Goal: Information Seeking & Learning: Understand process/instructions

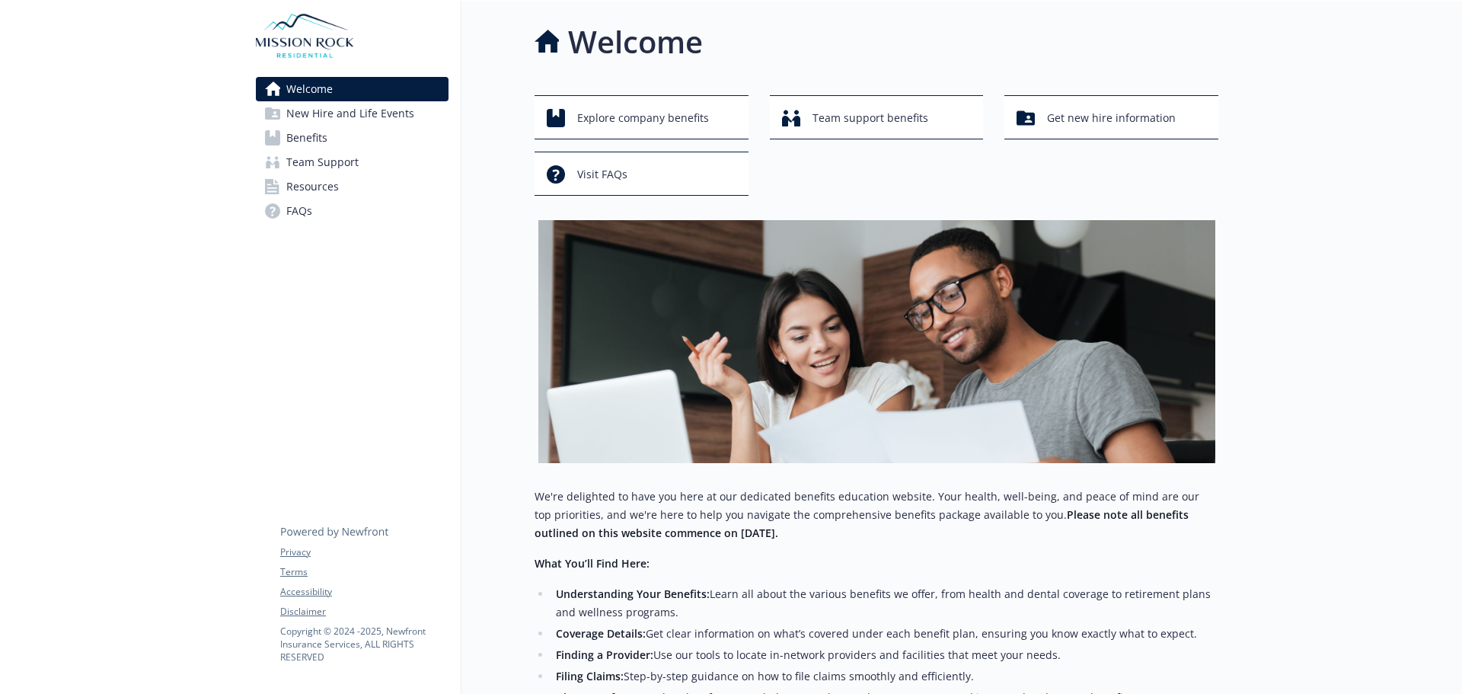
click at [342, 135] on link "Benefits" at bounding box center [352, 138] width 193 height 24
click at [324, 141] on span "Benefits" at bounding box center [306, 138] width 41 height 24
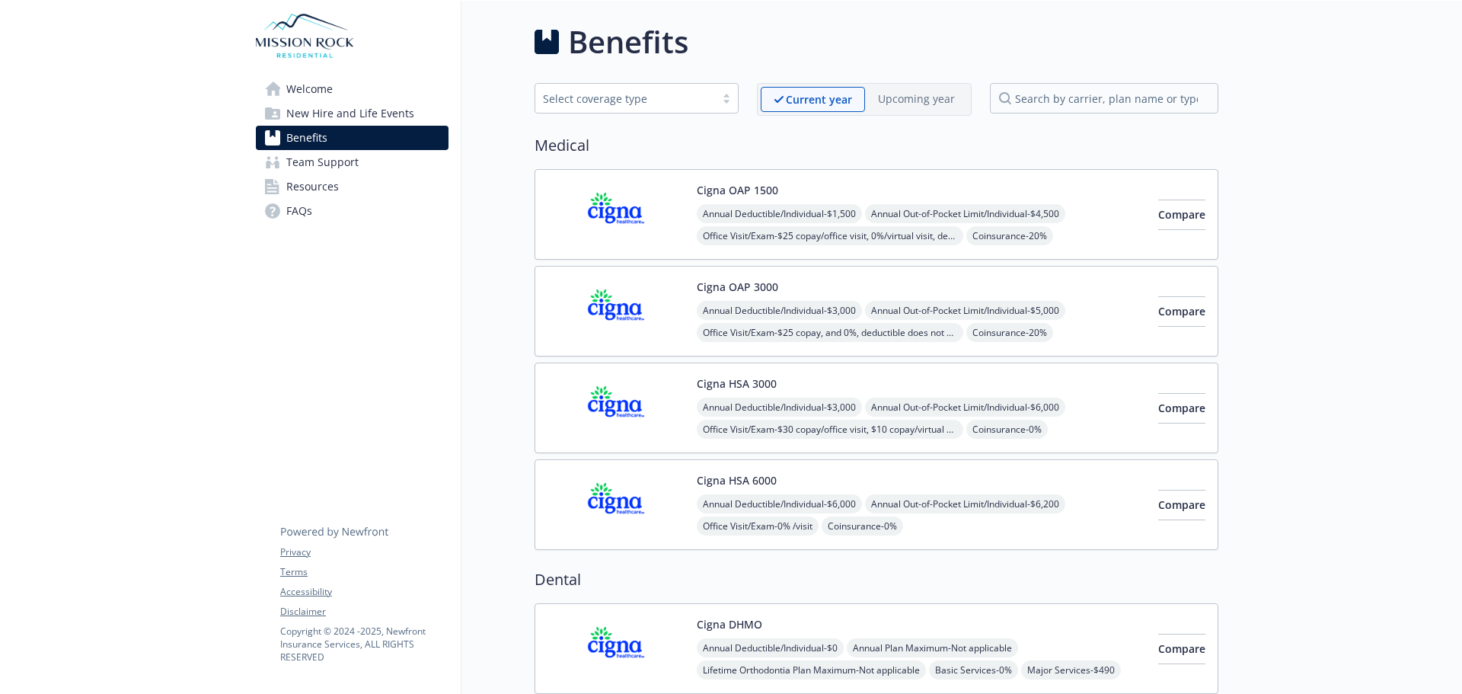
click at [334, 119] on span "New Hire and Life Events" at bounding box center [350, 113] width 128 height 24
